Goal: Task Accomplishment & Management: Manage account settings

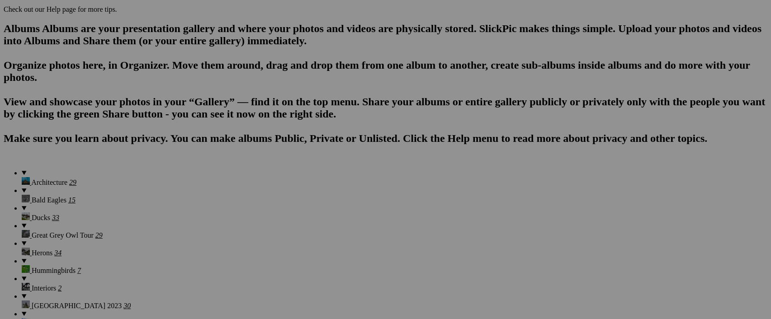
scroll to position [540, 0]
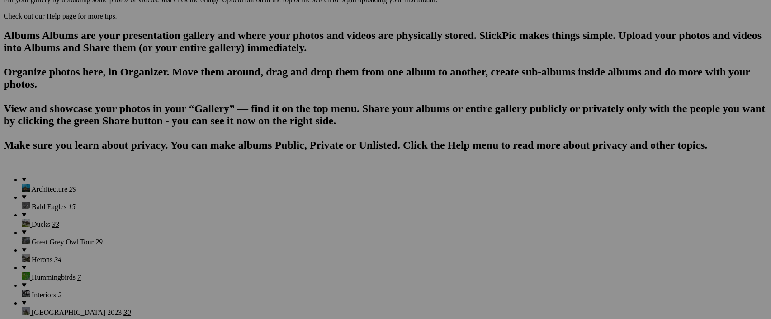
click at [0, 0] on img at bounding box center [0, 0] width 0 height 0
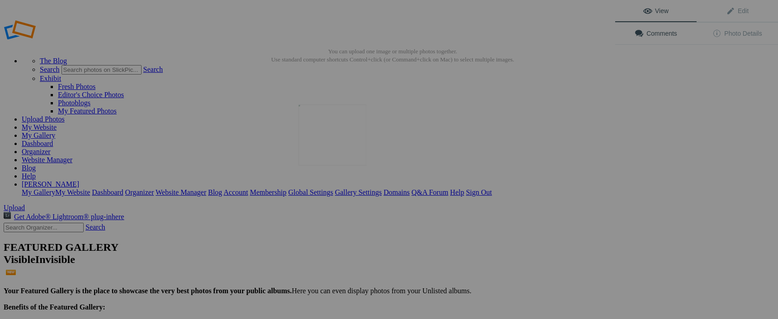
click at [329, 133] on img at bounding box center [332, 135] width 68 height 61
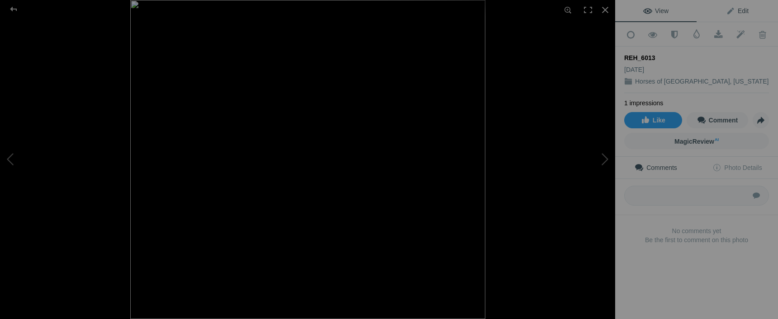
click at [741, 10] on span "Edit" at bounding box center [737, 10] width 23 height 7
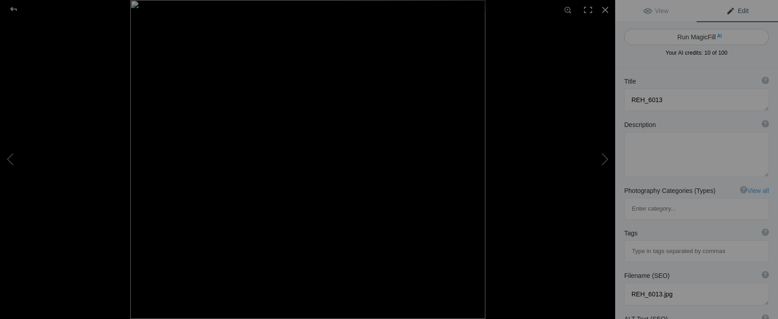
click at [705, 38] on button "Run MagicFill AI" at bounding box center [696, 37] width 145 height 16
type textarea "Majestic Wild Horse Galloping in Scenic Mountain Landscape"
type textarea "Witness the beauty of a wild horse in motion, captured against a stunning backd…"
type textarea "wild-horse-galloping-mountain-landscape.jpg"
type textarea "A wild horse galloping through green grass with snow-capped mountains in the ba…"
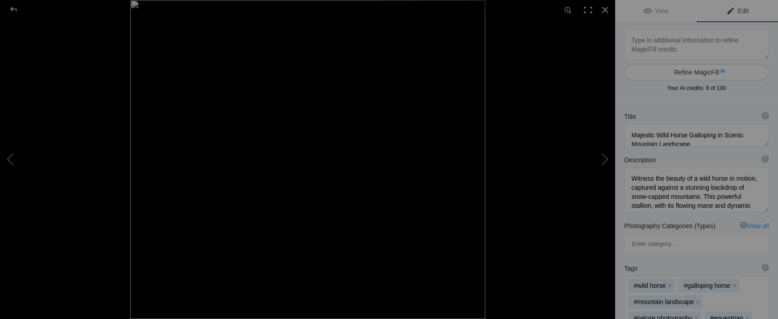
click at [694, 71] on button "Refine MagicFill AI" at bounding box center [696, 72] width 145 height 16
click at [668, 135] on textarea at bounding box center [696, 135] width 145 height 23
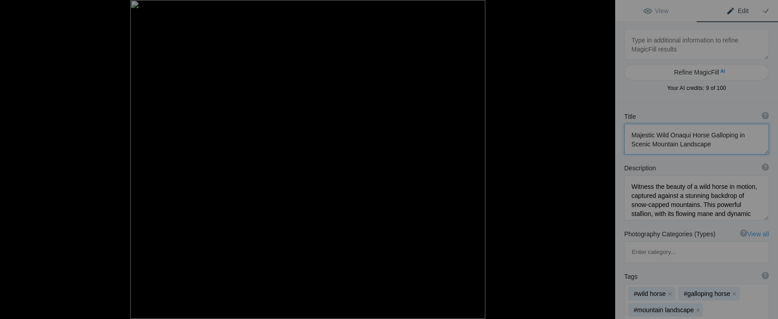
type textarea "Majestic Wild Onaqui Horse Galloping in Scenic Mountain Landscape"
click at [14, 8] on div at bounding box center [13, 9] width 33 height 18
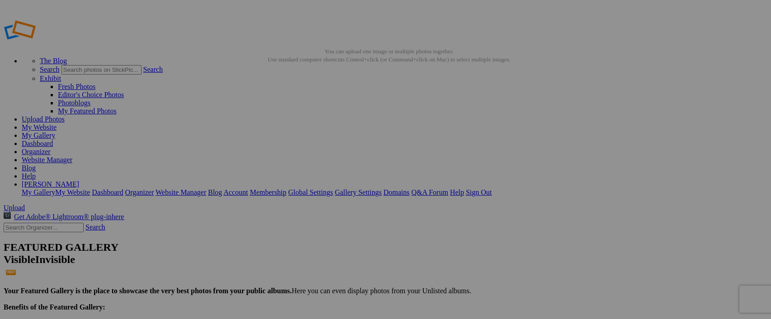
drag, startPoint x: 345, startPoint y: 171, endPoint x: 358, endPoint y: 171, distance: 12.7
type input "R"
type input "Onaqui Stallion"
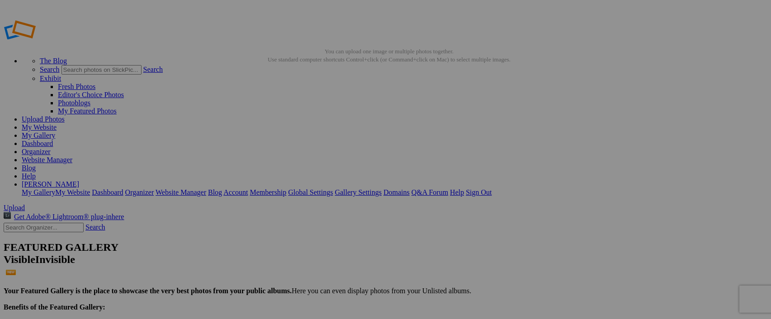
type input "R"
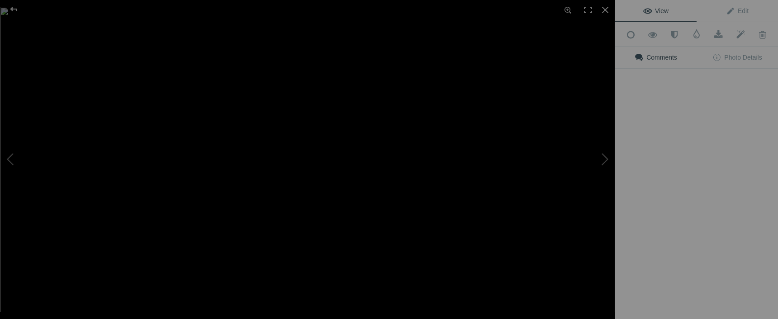
type input "South Onaqui Herd"
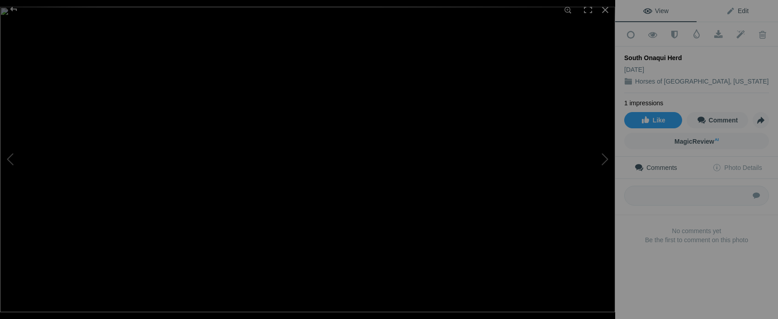
click at [741, 10] on span "Edit" at bounding box center [737, 10] width 23 height 7
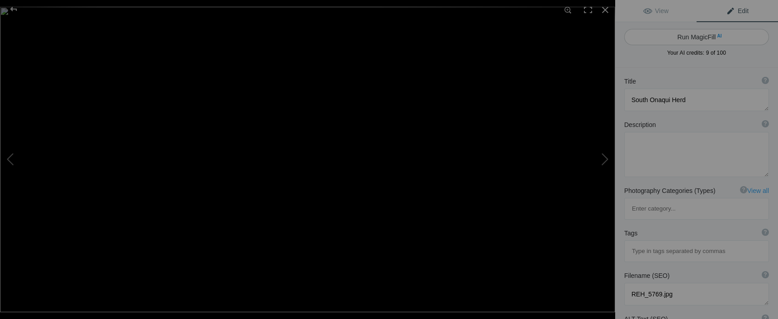
click at [699, 35] on button "Run MagicFill AI" at bounding box center [696, 37] width 145 height 16
type textarea "South Onaqui Wild Horse Herd in Scenic Landscape"
type textarea "Experience the breathtaking sight of the South Onaqui wild horse herd grazing p…"
type textarea "south-onaqui-wild-horse-herd.jpg"
type textarea "A herd of wild horses grazing in a grassy field with snow-capped mountains in t…"
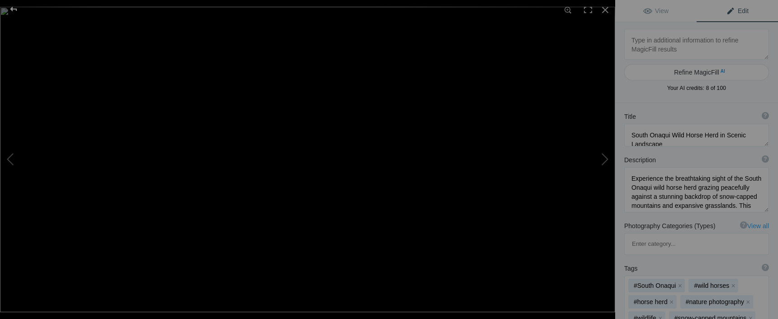
click at [15, 8] on div at bounding box center [13, 9] width 33 height 18
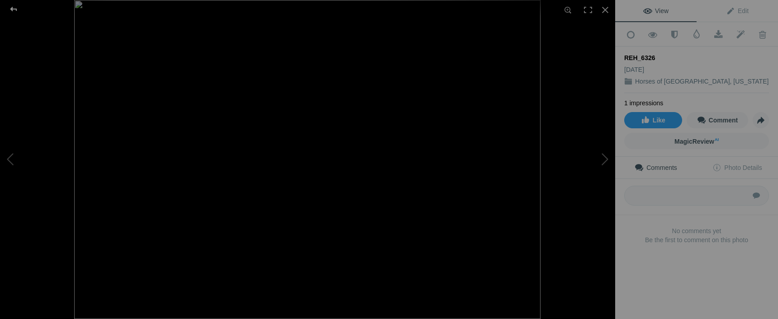
click at [14, 7] on div at bounding box center [13, 9] width 33 height 18
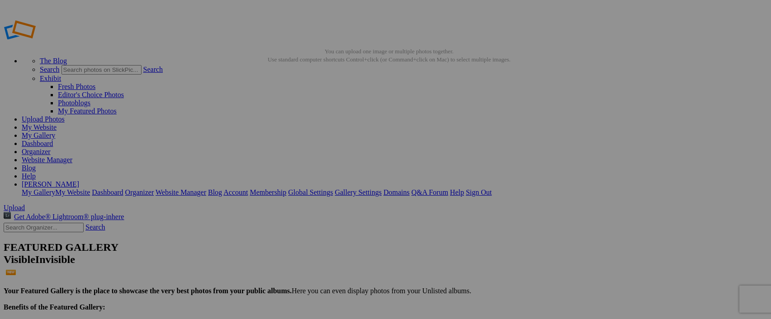
type input "R"
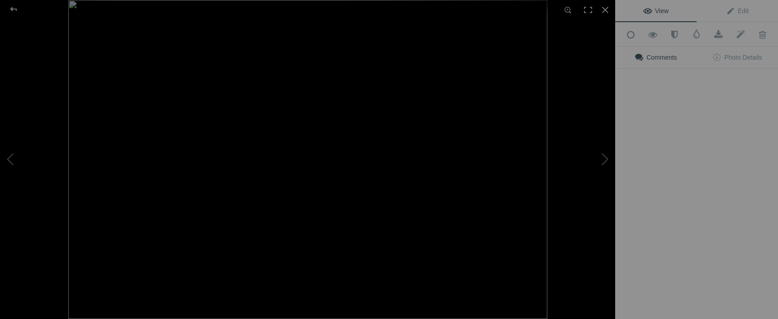
type input "Onaqui Stallions"
click at [740, 12] on span "Edit" at bounding box center [737, 10] width 23 height 7
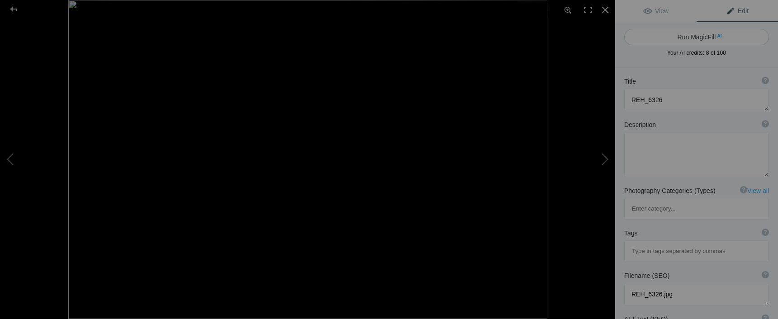
click at [710, 35] on button "Run MagicFill AI" at bounding box center [696, 37] width 145 height 16
type textarea "Onaqui Stallions"
type textarea "REH_6284.jpg"
type textarea "Wild Horses Sparring in Open Grassland"
type textarea "This captivating image captures two wild horses engaging in a spirited sparring…"
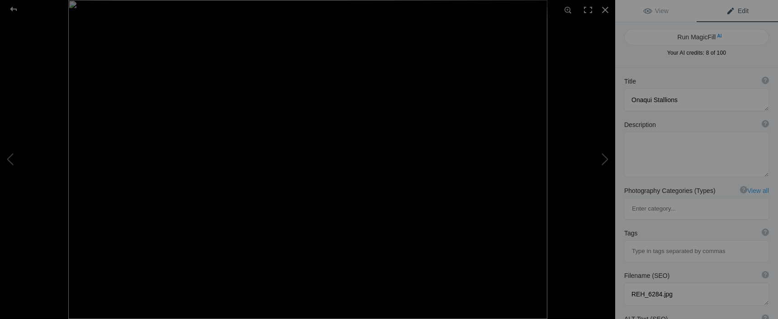
type textarea "wild-horses-sparring-grassland.jpg"
type textarea "Two wild horses sparring in a grassy field, showcasing their strength and agili…"
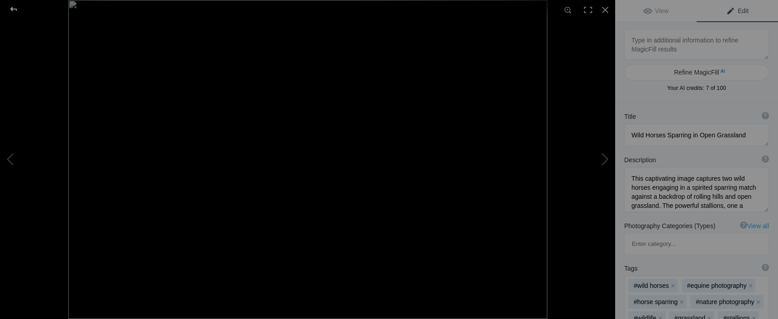
click at [9, 12] on div at bounding box center [13, 9] width 33 height 18
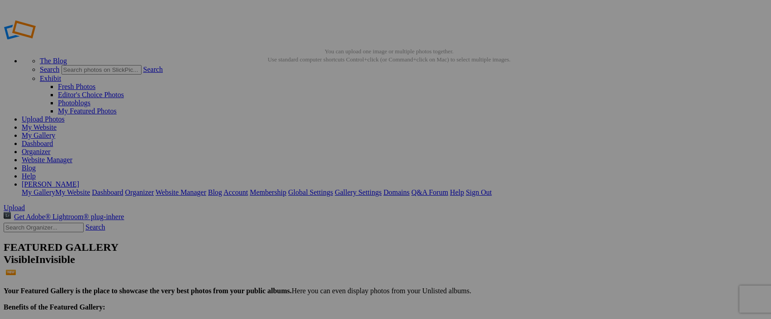
type input "R"
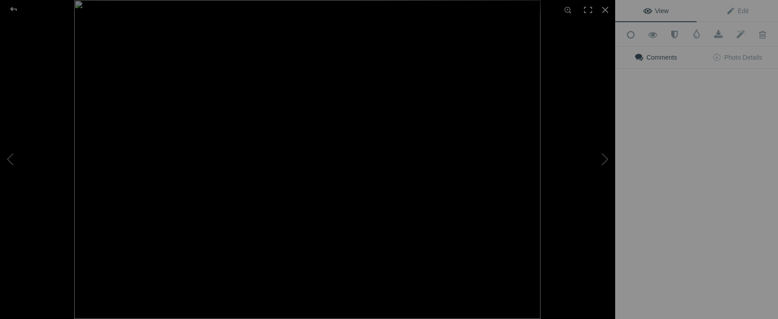
type input "Onaqui Stallions"
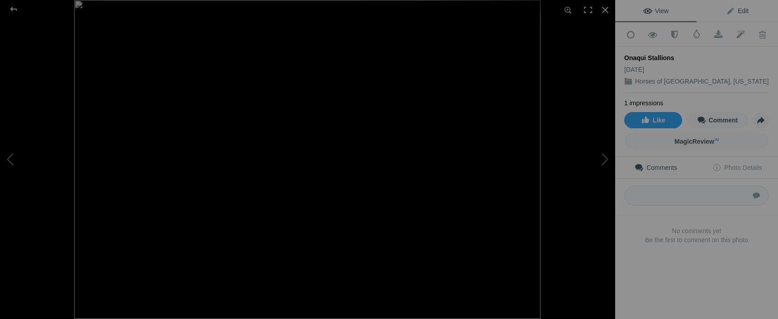
click at [726, 12] on span "Edit" at bounding box center [737, 10] width 23 height 7
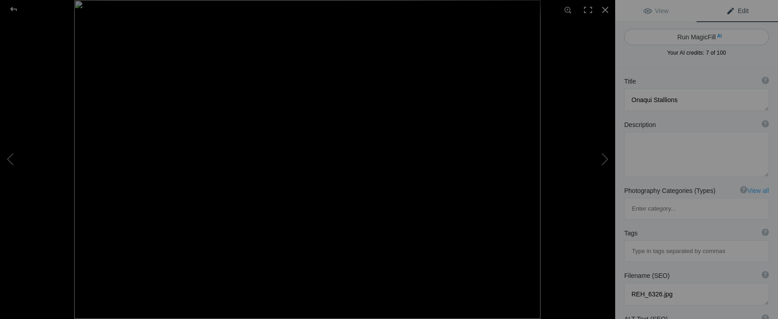
click at [690, 37] on button "Run MagicFill AI" at bounding box center [696, 37] width 145 height 16
type textarea "Onaqui Stallions Engaging in a Playful Duel"
type textarea "Witness the majestic Onaqui stallions as they engage in a spirited duel against…"
type textarea "onaqui-stallions-duel.jpg"
type textarea "Two Onaqui stallions playfully rearing up in a duel on a grassy plain, with rol…"
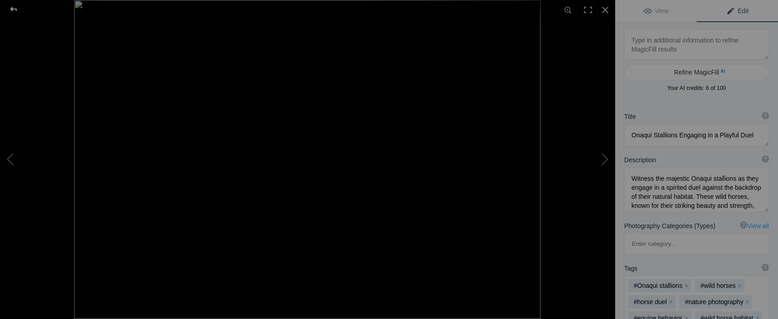
click at [15, 11] on div at bounding box center [13, 9] width 33 height 18
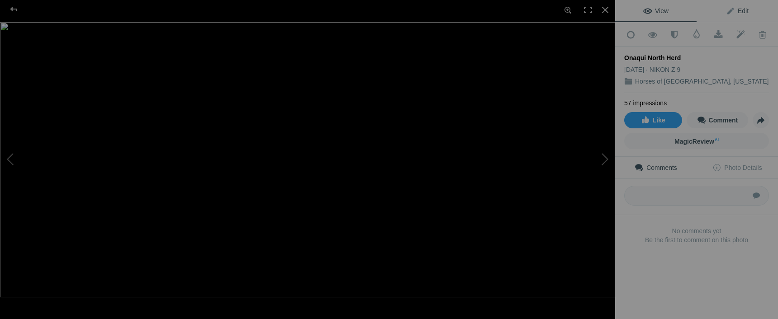
click at [738, 9] on span "Edit" at bounding box center [737, 10] width 23 height 7
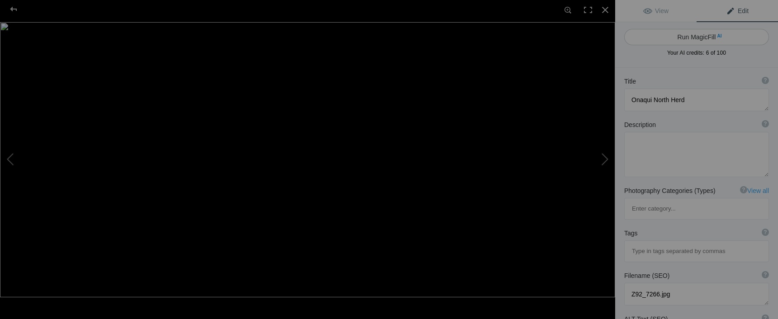
click at [707, 36] on button "Run MagicFill AI" at bounding box center [696, 37] width 145 height 16
type textarea "Onaqui North Wild Horses at [GEOGRAPHIC_DATA]"
type textarea "Experience the serene beauty of the Onaqui North herd as they roam freely acros…"
type textarea "onaqui-north-wild-horses-sunset.jpg"
type textarea "A group of wild horses from the Onaqui North herd walking through a sunlit fiel…"
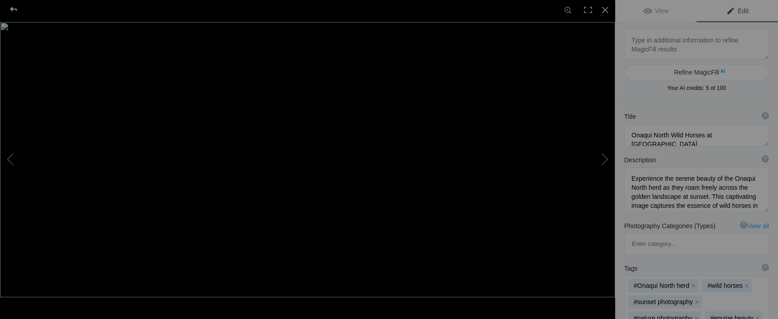
click at [13, 8] on div at bounding box center [13, 9] width 33 height 18
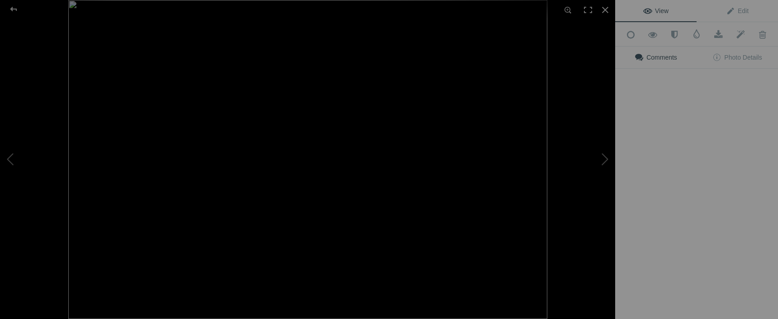
click at [654, 242] on div "View Edit Add to Quick Collection Remove from Quick Collection Hide from Public…" at bounding box center [696, 159] width 163 height 319
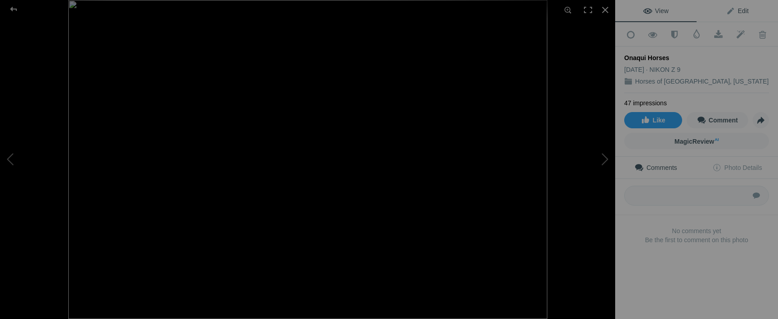
click at [736, 11] on span "Edit" at bounding box center [737, 10] width 23 height 7
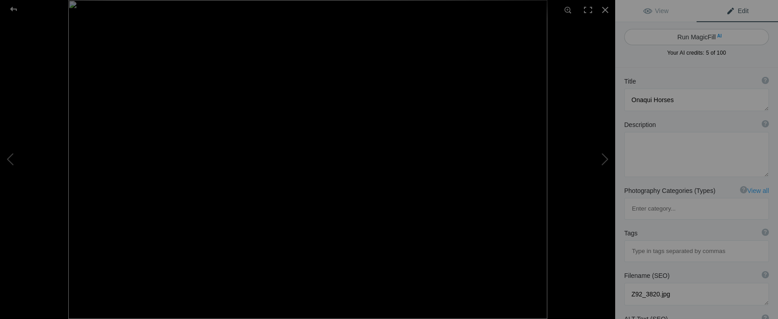
click at [703, 37] on button "Run MagicFill AI" at bounding box center [696, 37] width 145 height 16
type textarea "Onaqui Horses Running in the Wild"
type textarea "Experience the beauty of Onaqui horses as they gallop freely across the vast la…"
type textarea "onaqui-horses-running-wild.jpg"
type textarea "Two Onaqui horses running through the wild landscape, showcasing their natural …"
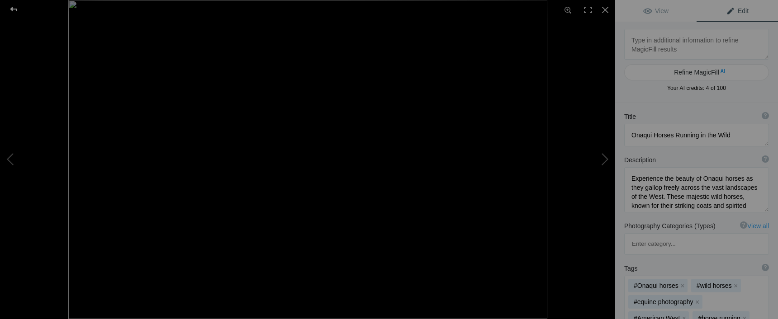
click at [16, 8] on div at bounding box center [13, 9] width 33 height 18
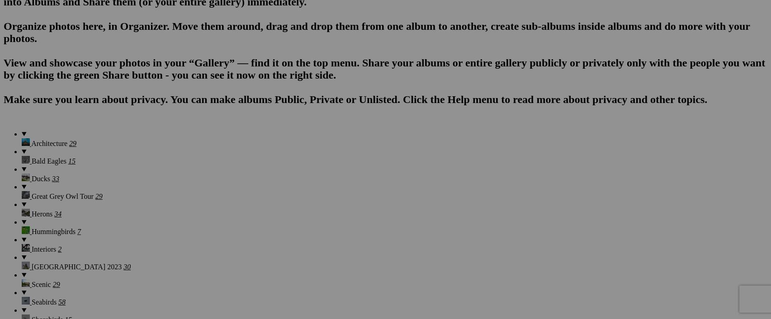
scroll to position [588, 0]
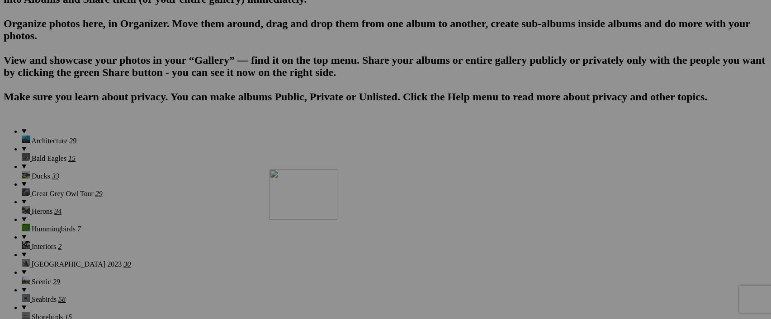
click at [0, 0] on img at bounding box center [0, 0] width 0 height 0
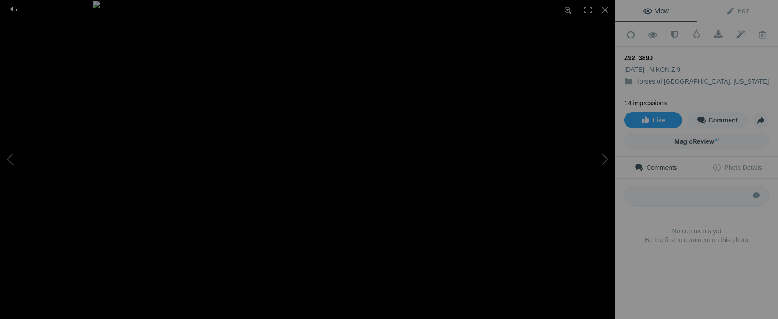
click at [12, 7] on div at bounding box center [13, 9] width 33 height 18
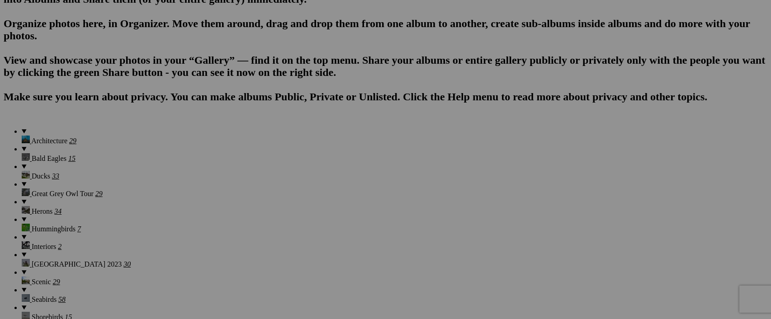
type input "Z"
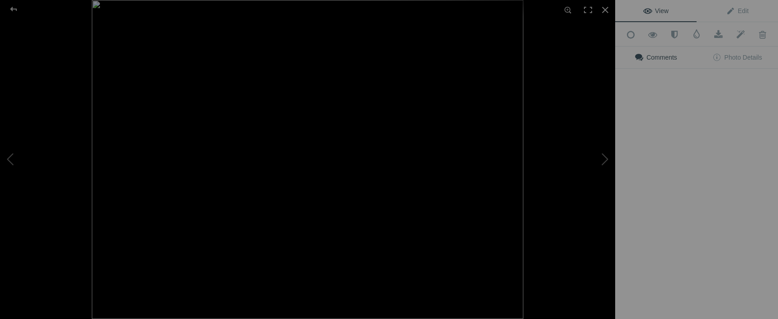
type input "Onaqui Horses"
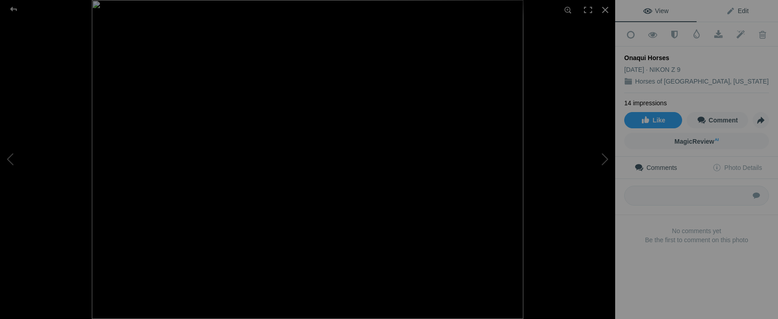
click at [739, 13] on span "Edit" at bounding box center [737, 10] width 23 height 7
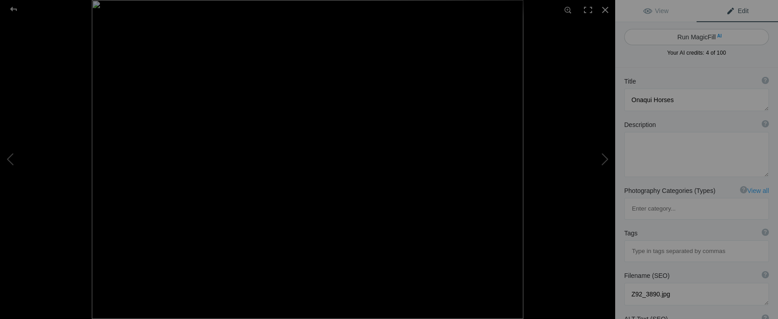
click at [696, 38] on button "Run MagicFill AI" at bounding box center [696, 37] width 145 height 16
type textarea "Onaqui Horses Running in the Wild"
type textarea "Witness the majestic Onaqui horses as they gallop freely across the rugged land…"
type textarea "onaqui-horses-running-wild.jpg"
type textarea "A group of Onaqui horses running across a dry landscape with mountains in the b…"
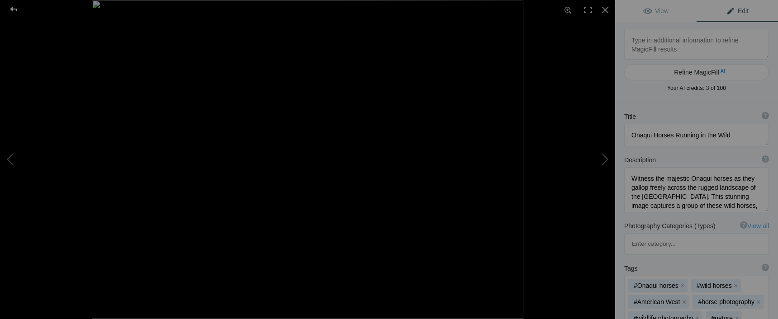
click at [14, 7] on div at bounding box center [13, 9] width 33 height 18
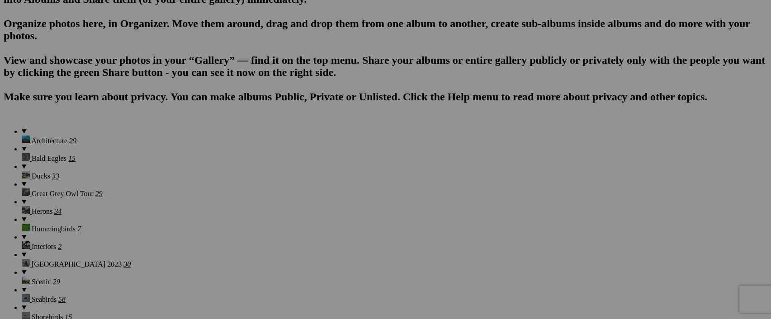
type input "Z"
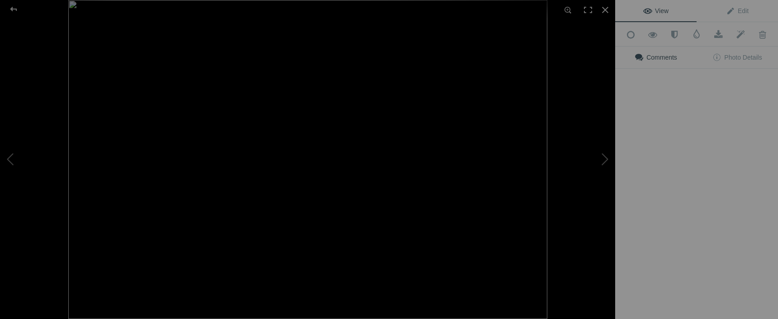
type input "Onaqui Horses"
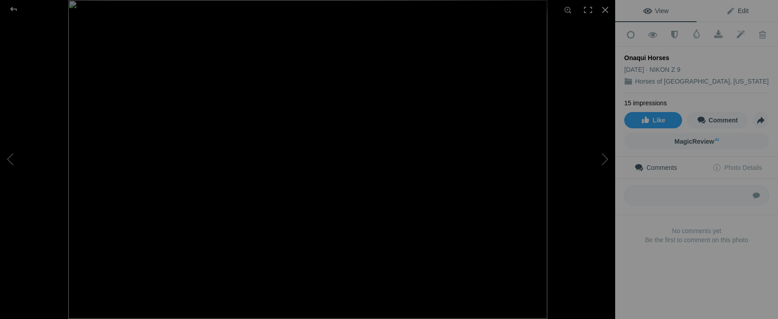
click at [751, 11] on link "Edit" at bounding box center [736, 11] width 81 height 22
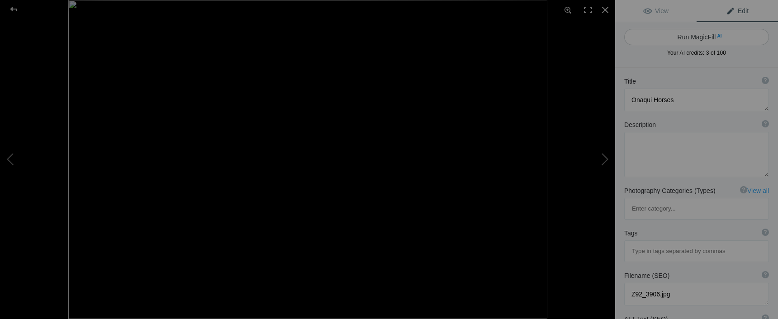
click at [702, 34] on button "Run MagicFill AI" at bounding box center [696, 37] width 145 height 16
type textarea "Majestic Onaqui Horses Running Wild in the Desert"
type textarea "Witness the breathtaking sight of Onaqui horses galloping freely across the ari…"
type textarea "onaqui-horses-running-desert.jpg"
type textarea "A group of Onaqui horses running across a desert landscape, with mountains in t…"
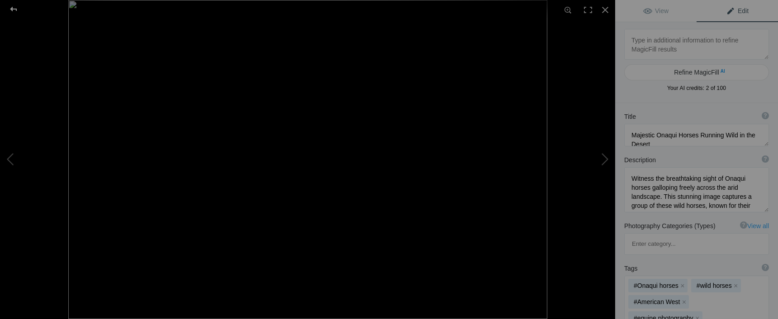
click at [14, 13] on div at bounding box center [13, 9] width 33 height 18
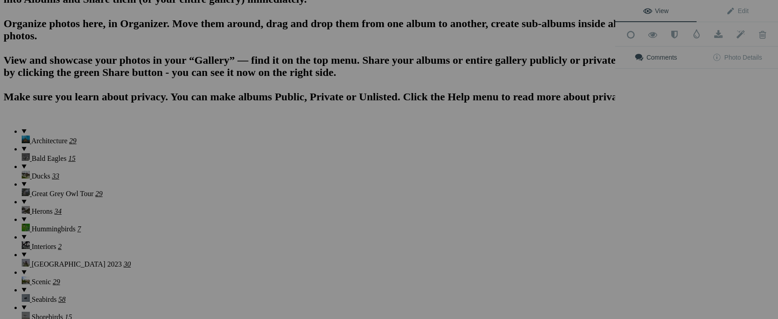
click at [643, 244] on div "View Edit Add to Quick Collection Remove from Quick Collection Hide from Public…" at bounding box center [696, 159] width 163 height 319
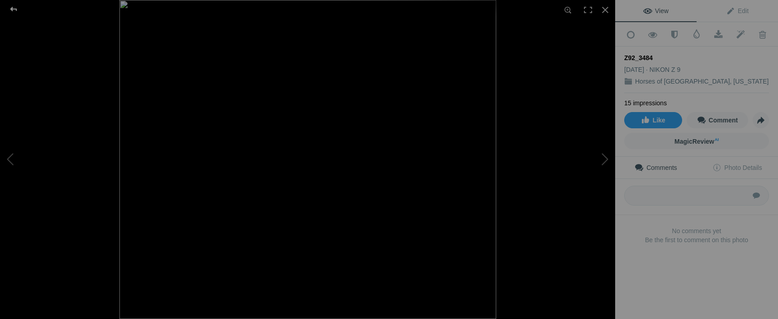
click at [15, 6] on div at bounding box center [13, 9] width 33 height 18
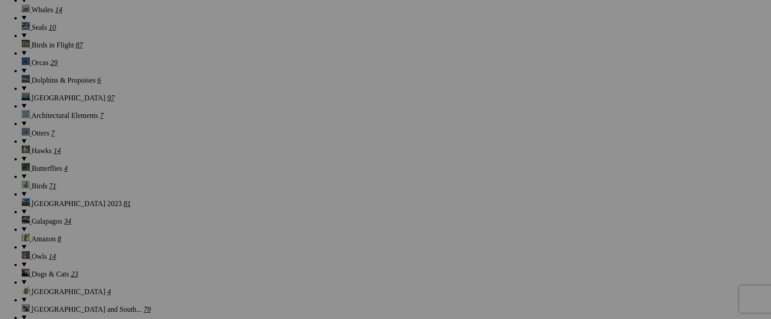
scroll to position [961, 0]
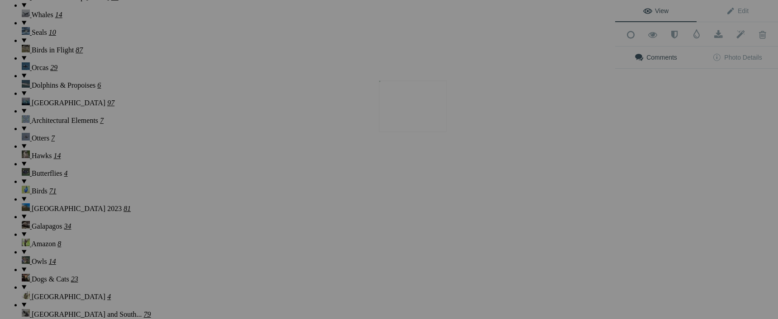
click at [423, 109] on img at bounding box center [413, 106] width 68 height 52
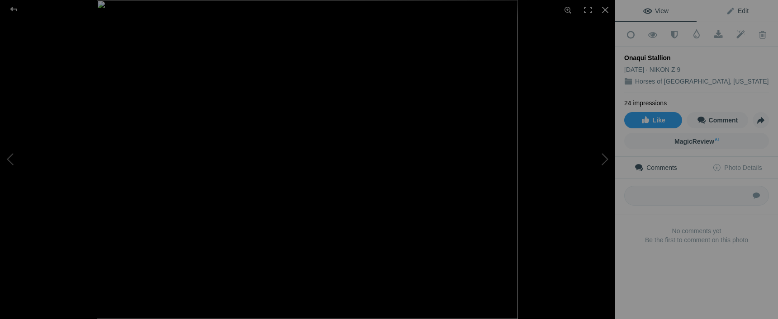
click at [735, 12] on span "Edit" at bounding box center [737, 10] width 23 height 7
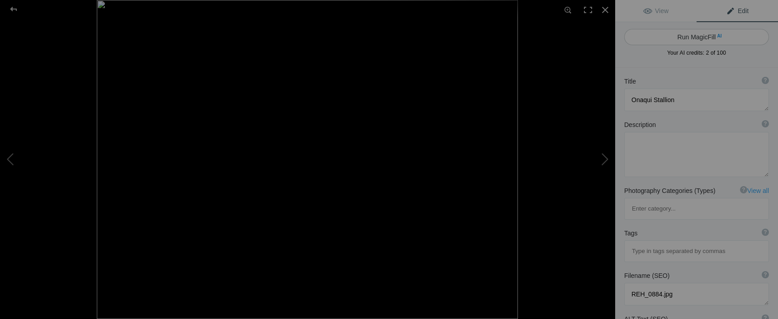
click at [717, 36] on span "AI" at bounding box center [719, 36] width 5 height 7
type textarea "Majestic Onaqui Stallion Galloping in the Wild"
type textarea "Witness the beauty of the Onaqui stallion as it gallops gracefully across the o…"
type textarea "onaqui-stallion-galloping.jpg"
type textarea "Onaqui stallion galloping across the plains, showcasing its powerful stride and…"
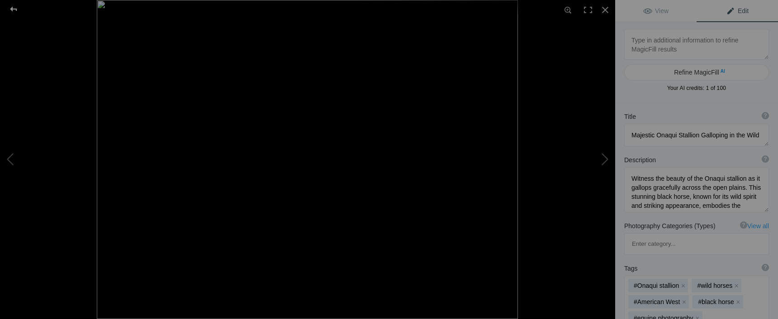
click at [12, 7] on div at bounding box center [13, 9] width 33 height 18
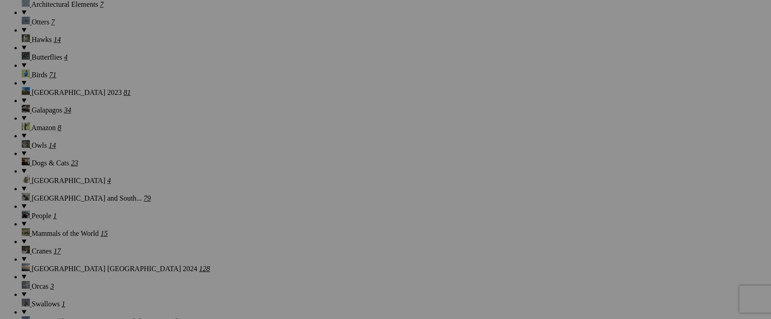
scroll to position [1080, 0]
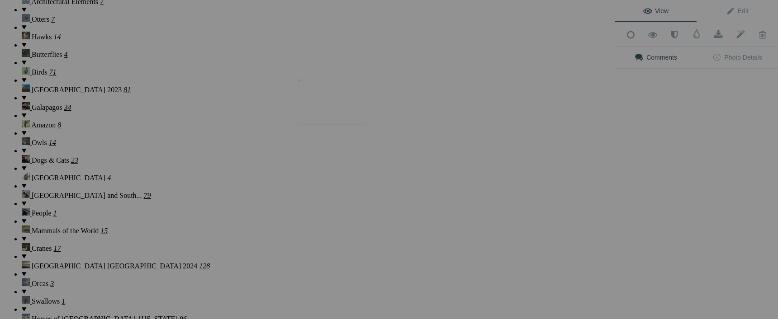
click at [338, 102] on img at bounding box center [332, 102] width 68 height 45
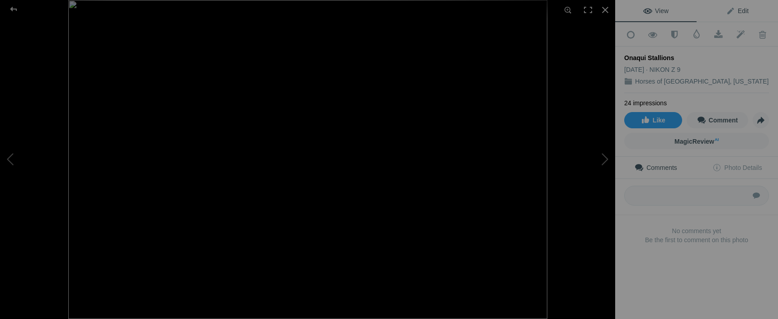
click at [739, 16] on link "Edit" at bounding box center [736, 11] width 81 height 22
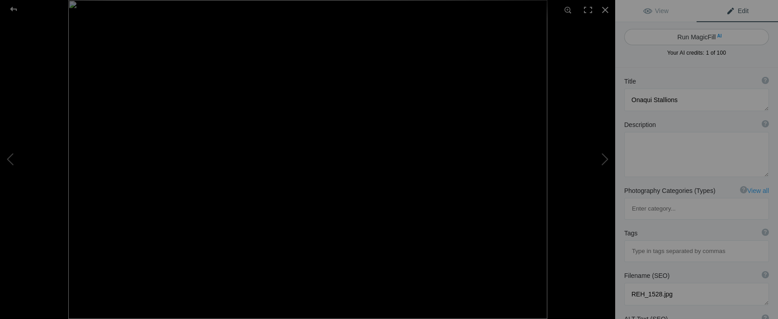
click at [717, 37] on span "AI" at bounding box center [719, 36] width 5 height 7
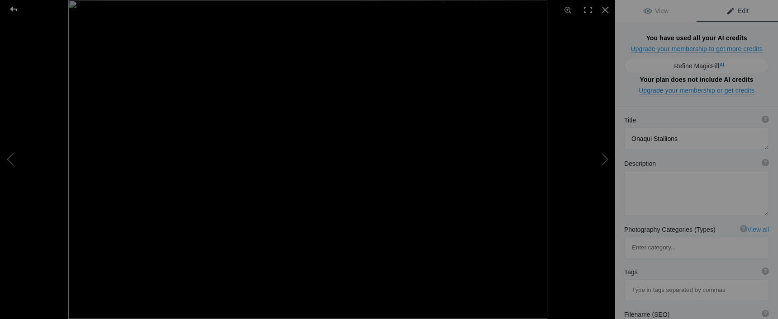
click at [16, 7] on div at bounding box center [13, 9] width 33 height 18
